Goal: Task Accomplishment & Management: Manage account settings

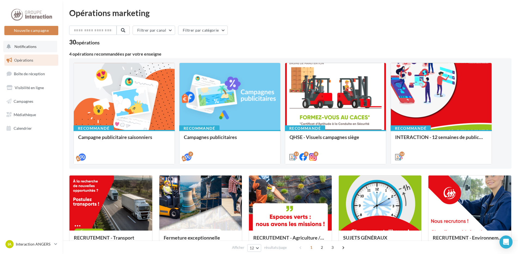
click at [36, 47] on button "Notifications" at bounding box center [30, 46] width 54 height 11
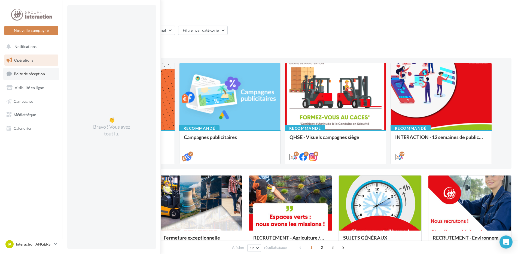
click at [24, 75] on span "Boîte de réception" at bounding box center [29, 73] width 31 height 5
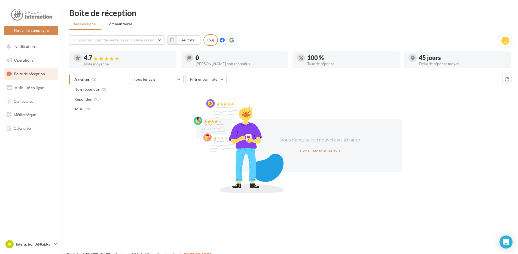
click at [222, 40] on icon at bounding box center [222, 40] width 5 height 5
click at [84, 110] on li "Tous (8)" at bounding box center [98, 109] width 58 height 10
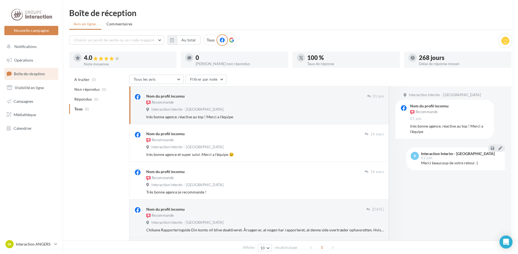
click at [369, 80] on div "Tous les avis Tous les avis Avis avec commentaire Avis sans commentaire Filtrer…" at bounding box center [320, 80] width 383 height 10
click at [87, 160] on div "A traiter (0) Non répondus (0) Répondus (8) Tous (8) Tous les avis Tous les avi…" at bounding box center [290, 236] width 443 height 323
